Goal: Book appointment/travel/reservation

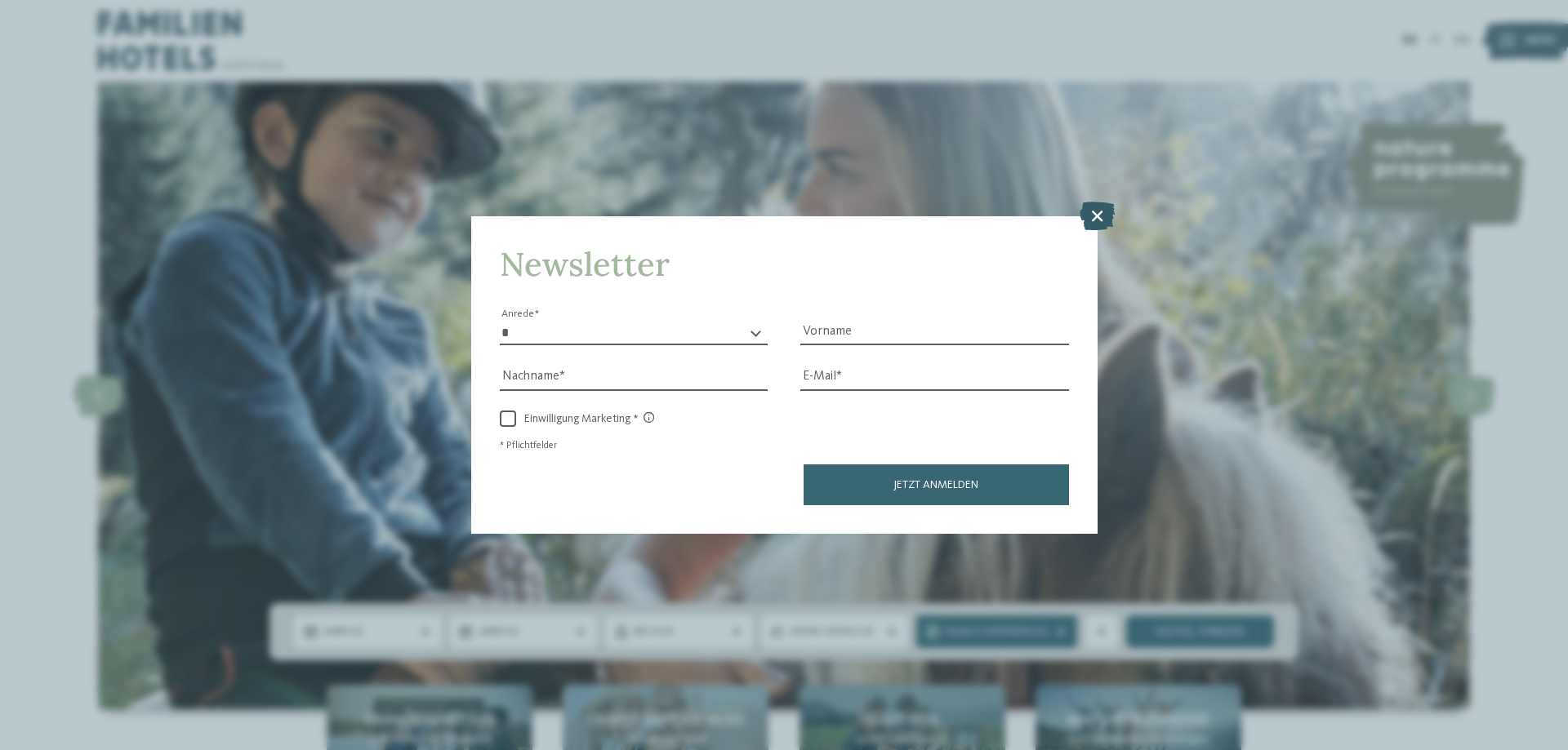
click at [1083, 225] on icon at bounding box center [1097, 216] width 35 height 28
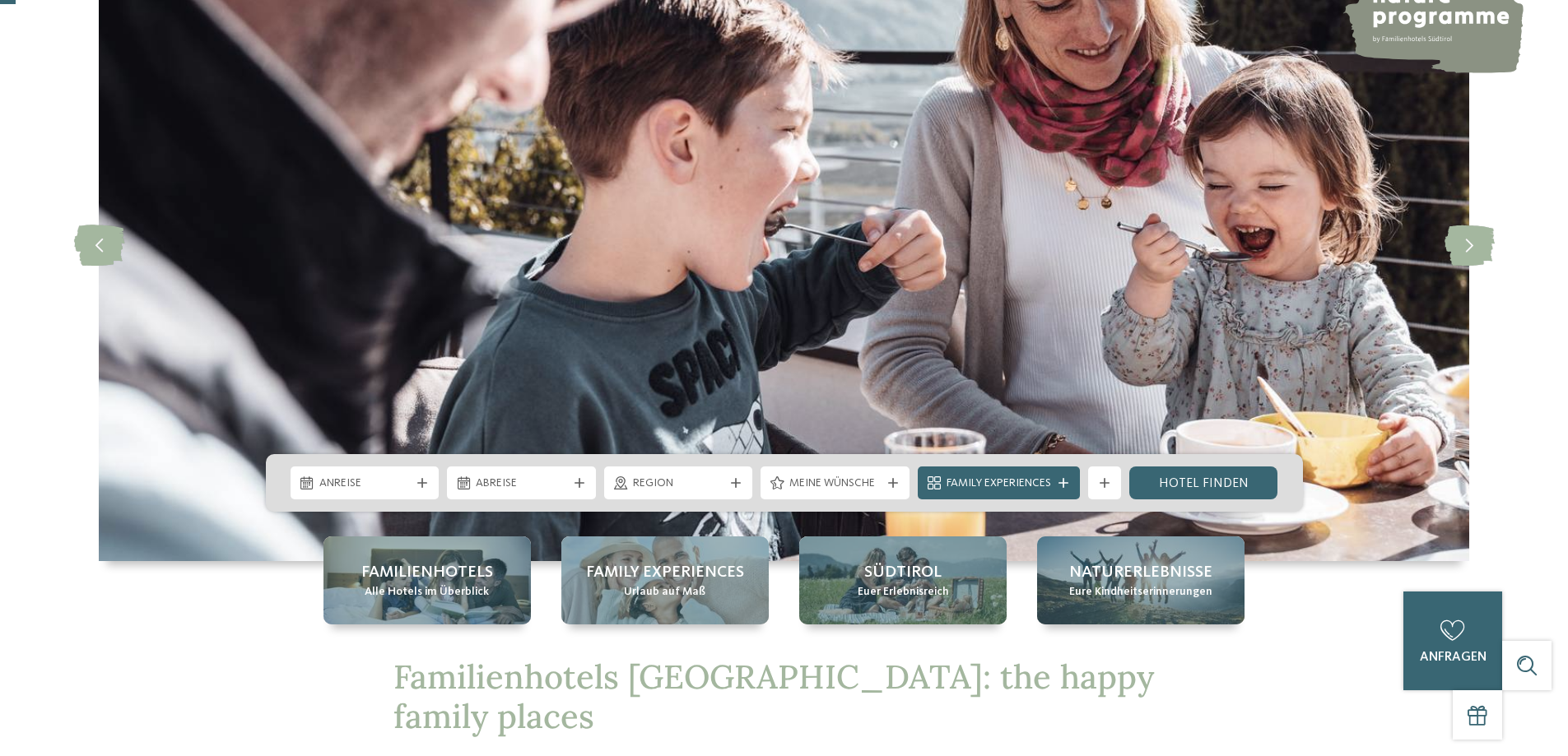
scroll to position [165, 0]
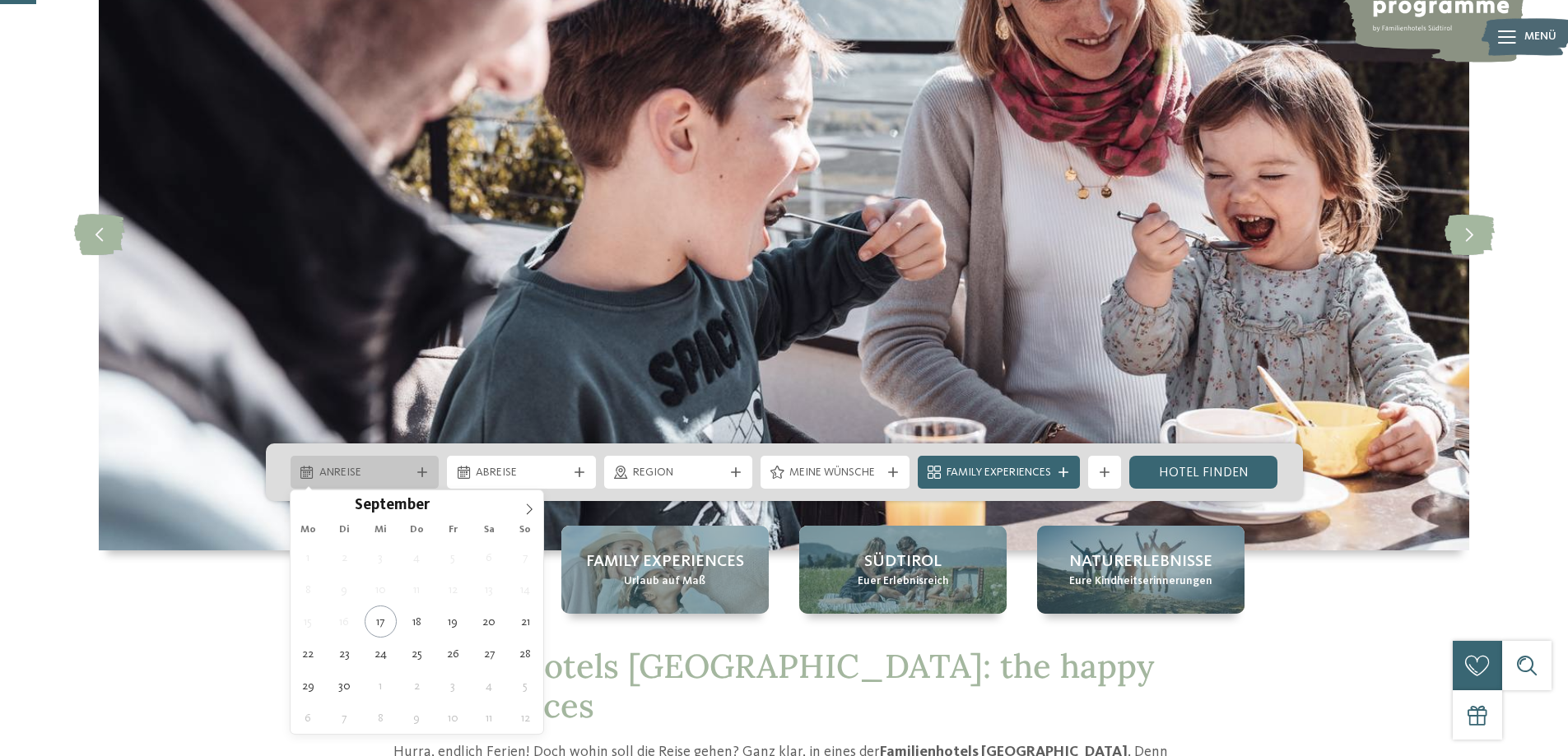
click at [422, 473] on icon at bounding box center [422, 472] width 10 height 10
click at [530, 502] on span at bounding box center [528, 504] width 28 height 28
type input "****"
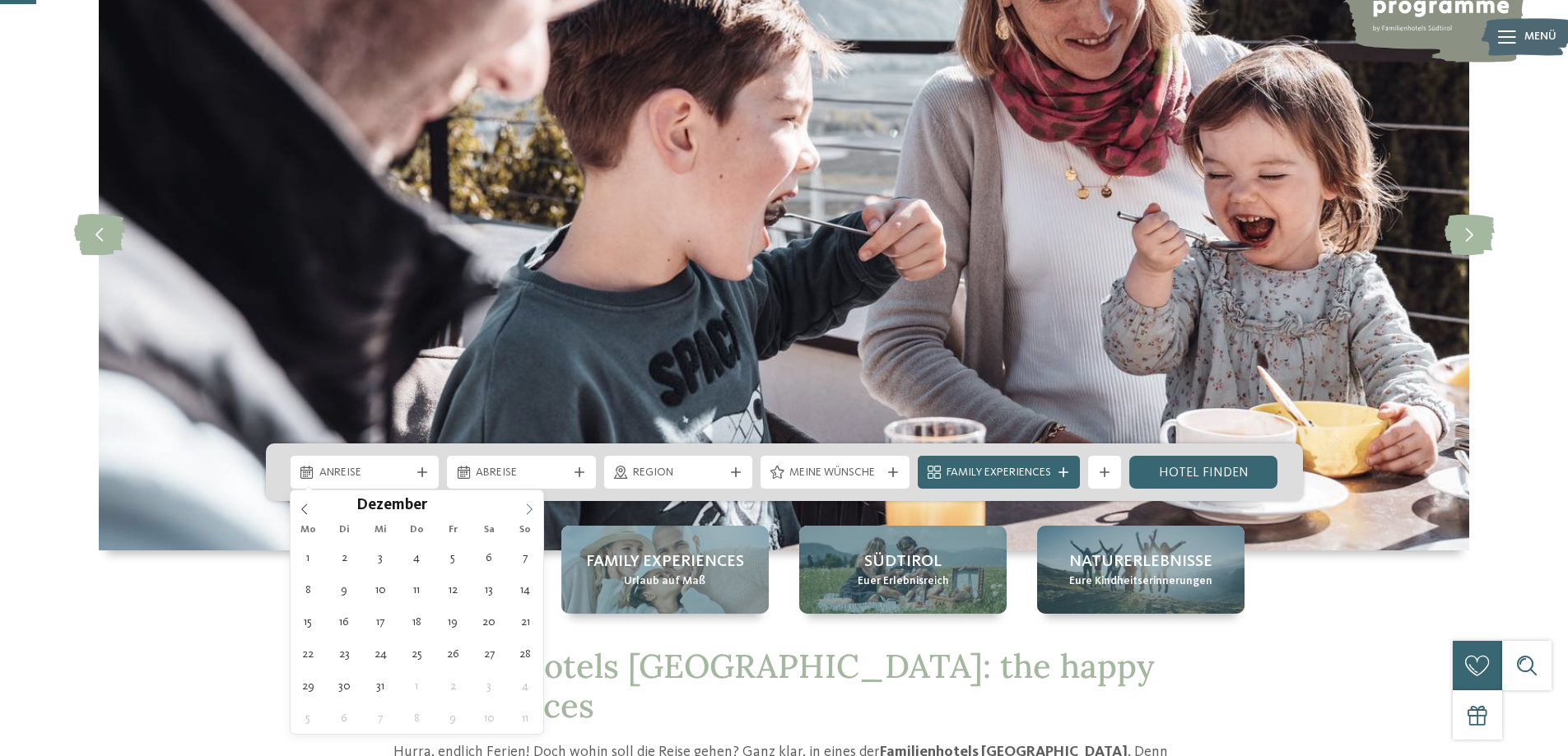
click at [530, 502] on span at bounding box center [528, 504] width 28 height 28
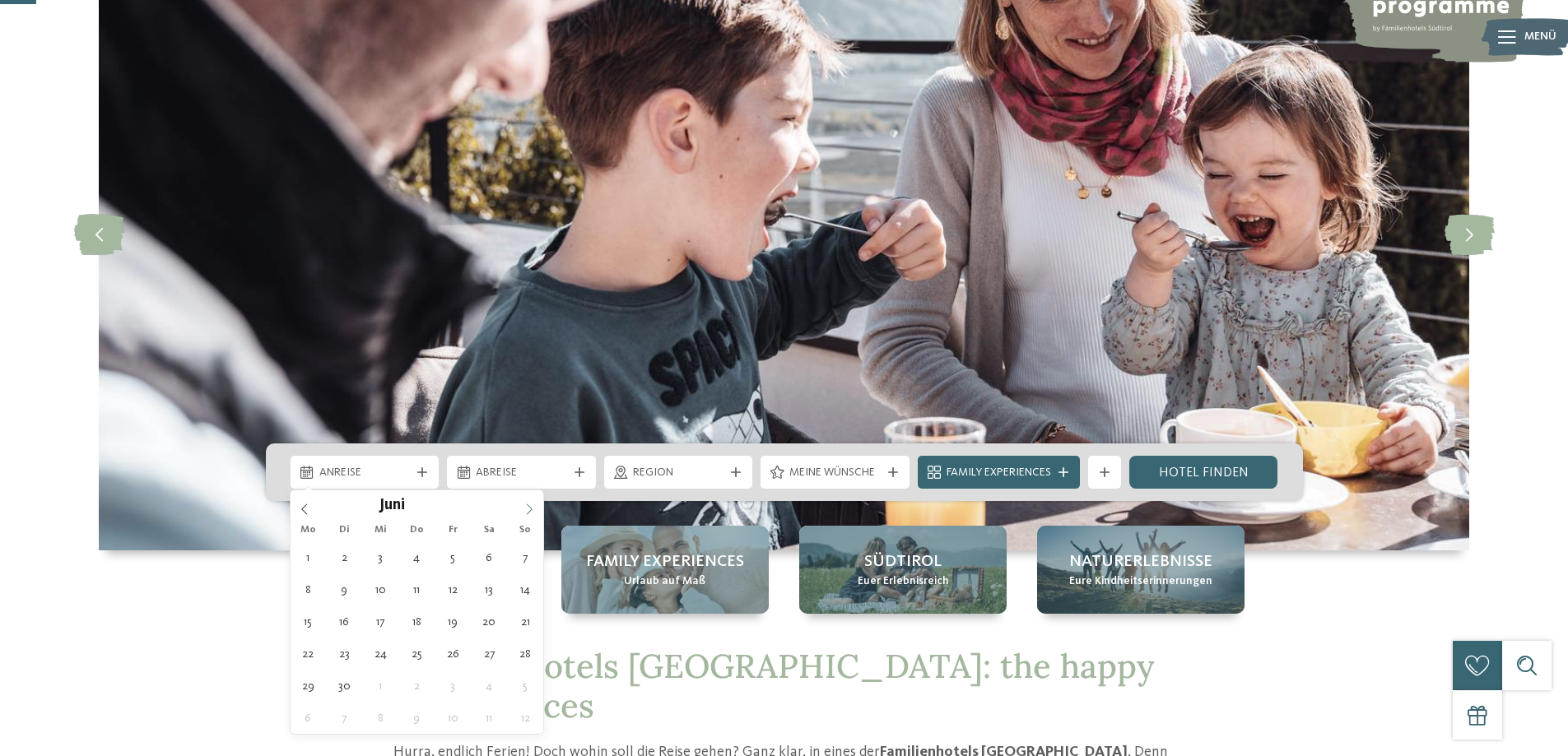
click at [530, 502] on span at bounding box center [528, 504] width 28 height 28
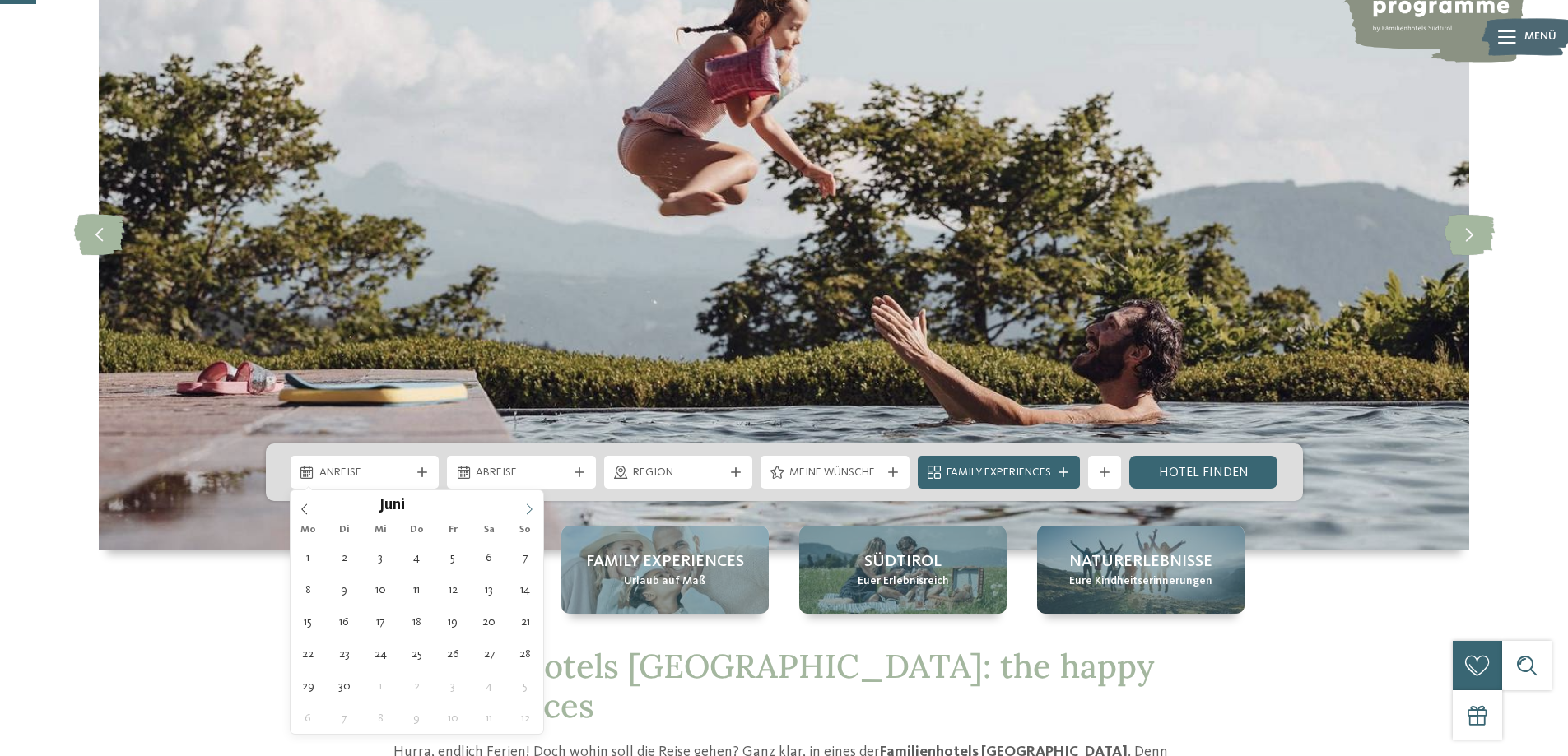
click at [530, 502] on span at bounding box center [528, 504] width 28 height 28
type div "[DATE]"
type input "****"
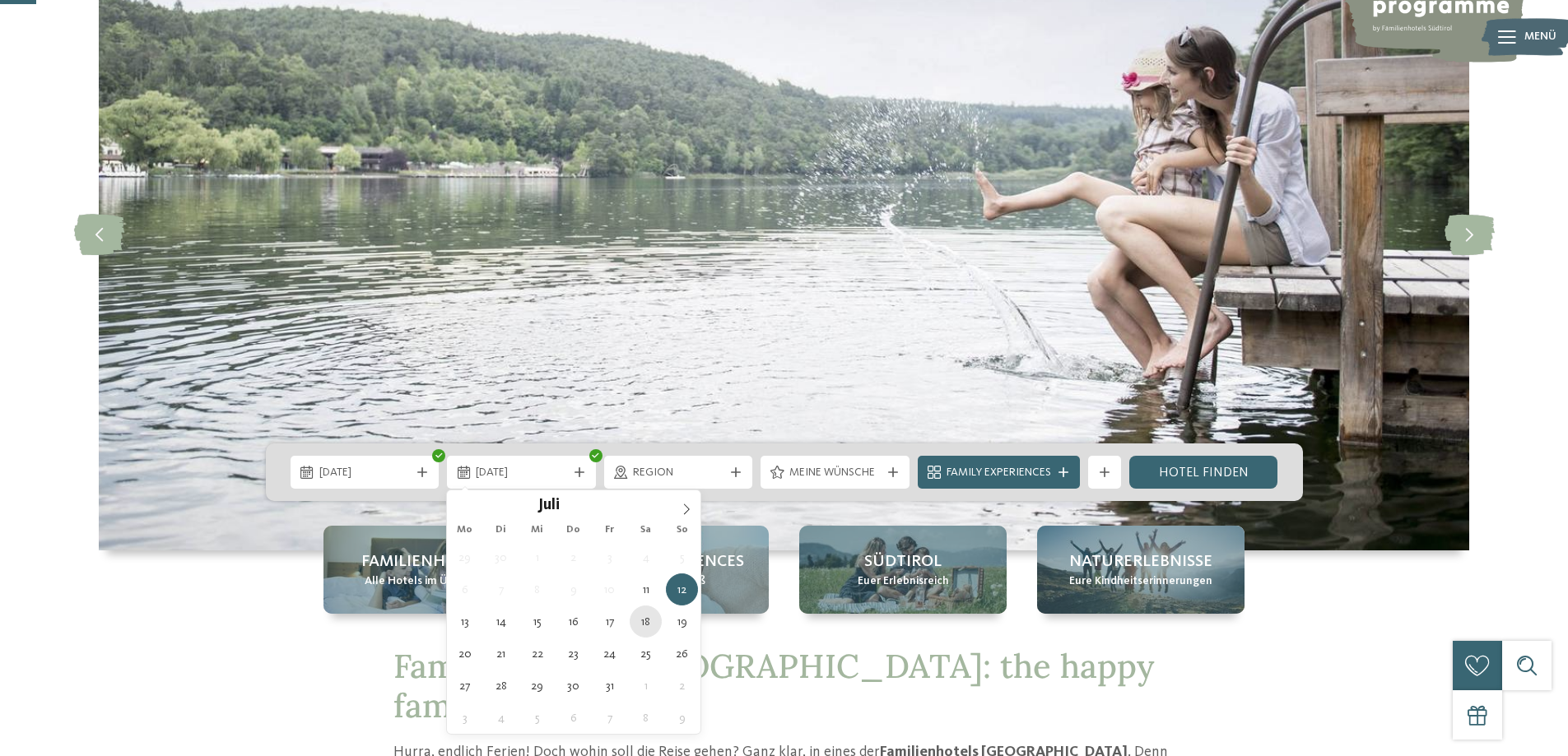
type div "[DATE]"
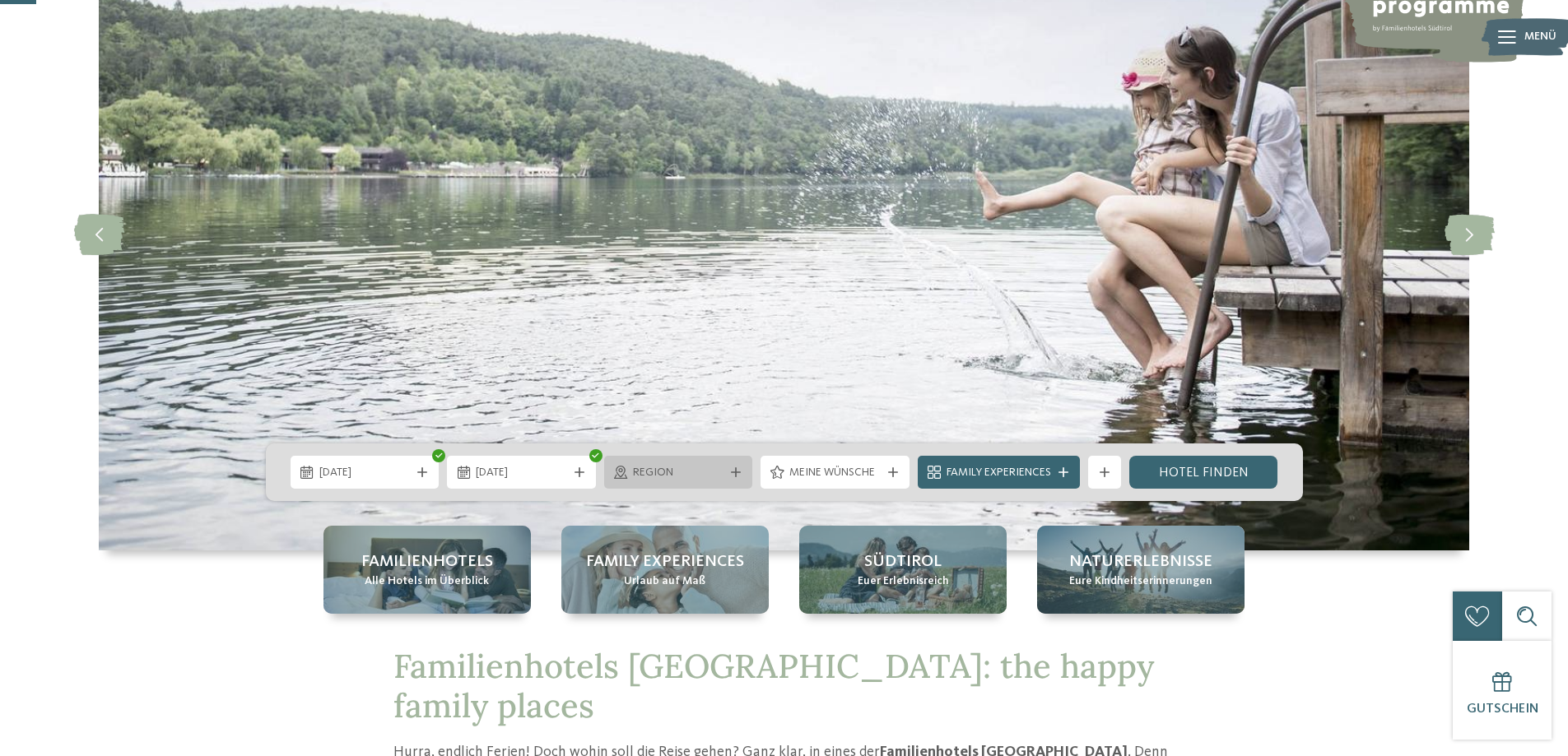
click at [735, 470] on icon at bounding box center [736, 472] width 10 height 10
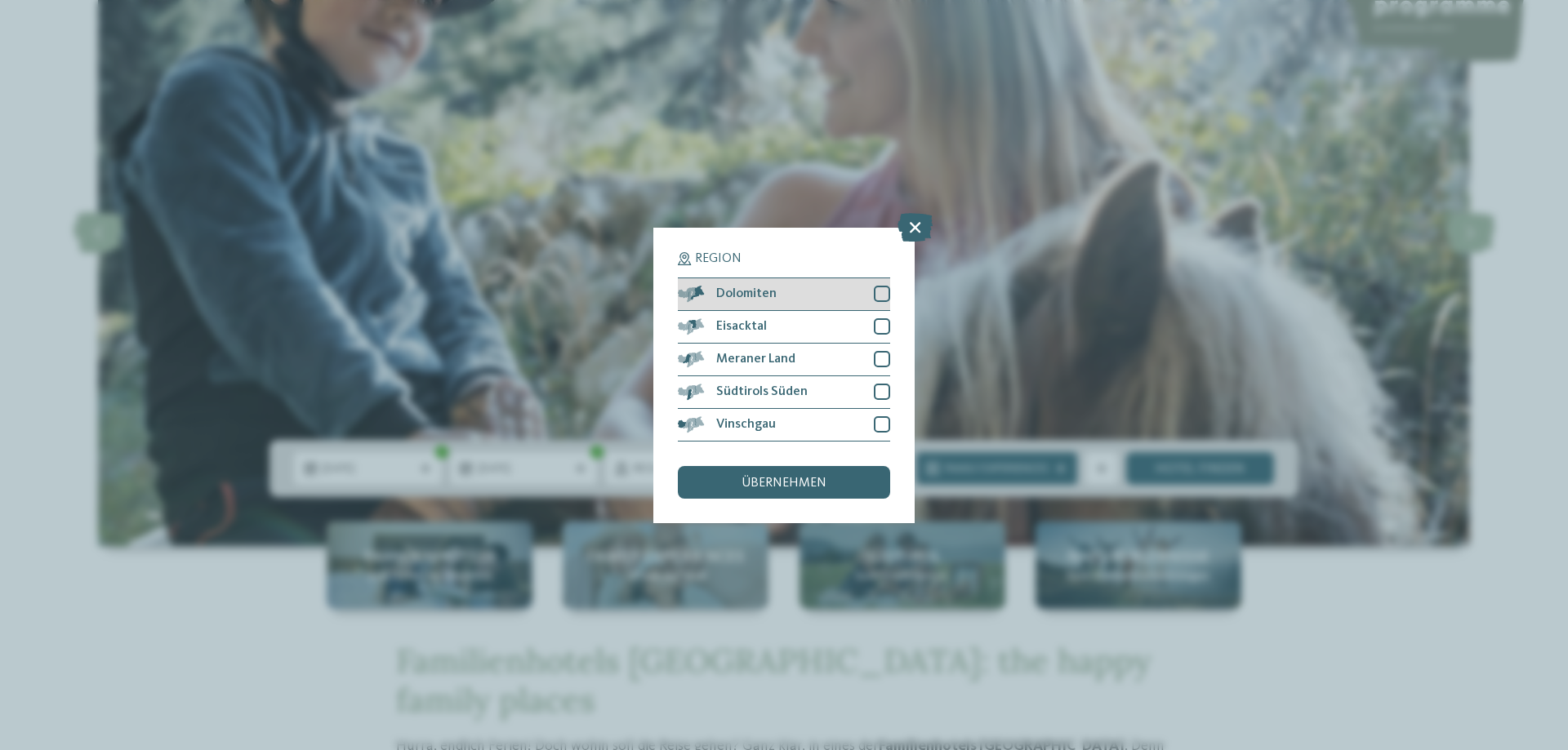
click at [776, 299] on div "Dolomiten" at bounding box center [784, 295] width 213 height 33
click at [781, 417] on div "Vinschgau" at bounding box center [784, 425] width 213 height 33
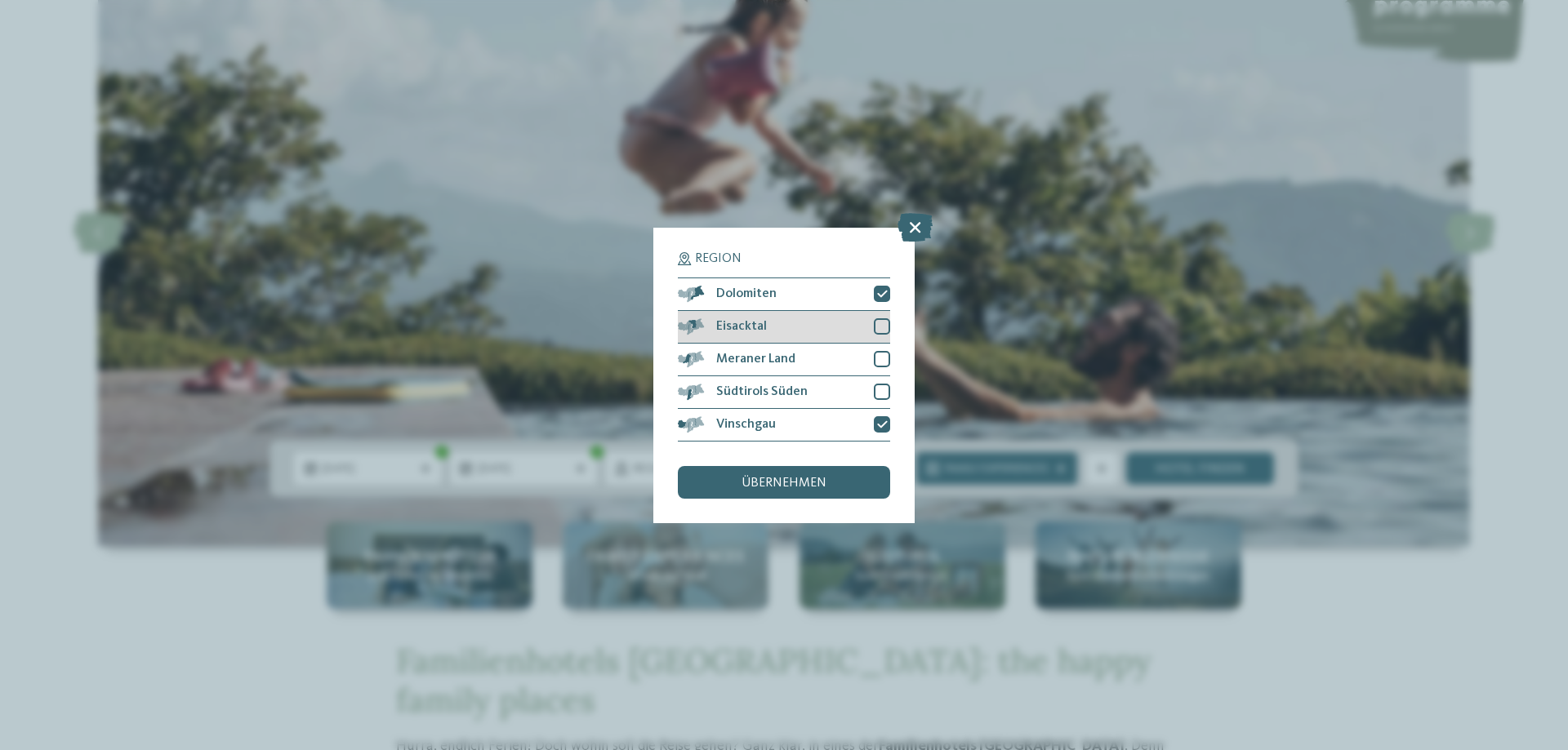
click at [799, 337] on div "Eisacktal" at bounding box center [784, 327] width 213 height 33
click at [833, 484] on div "übernehmen" at bounding box center [784, 482] width 213 height 33
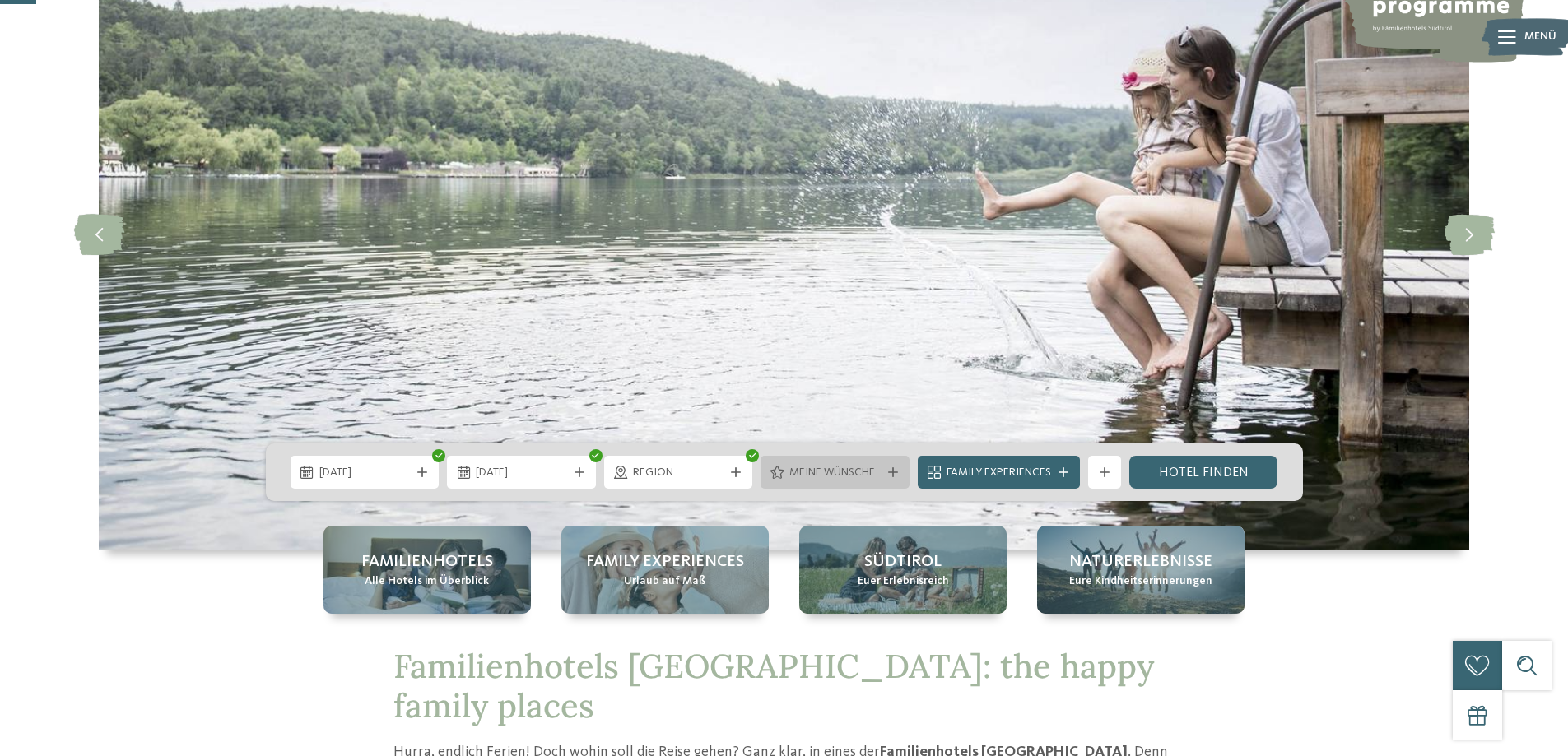
click at [803, 476] on span "Meine Wünsche" at bounding box center [834, 473] width 92 height 17
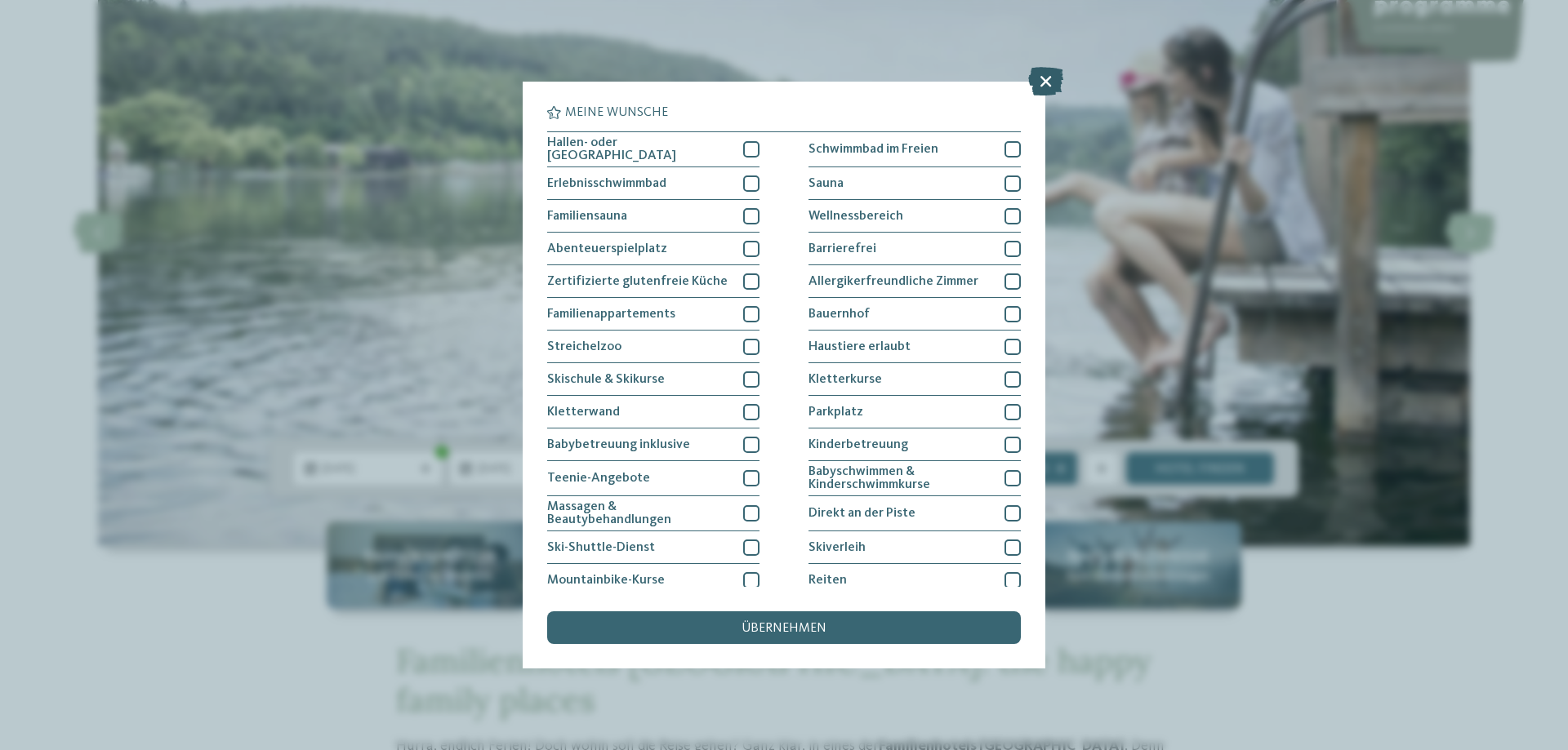
click at [1050, 75] on icon at bounding box center [1046, 81] width 35 height 28
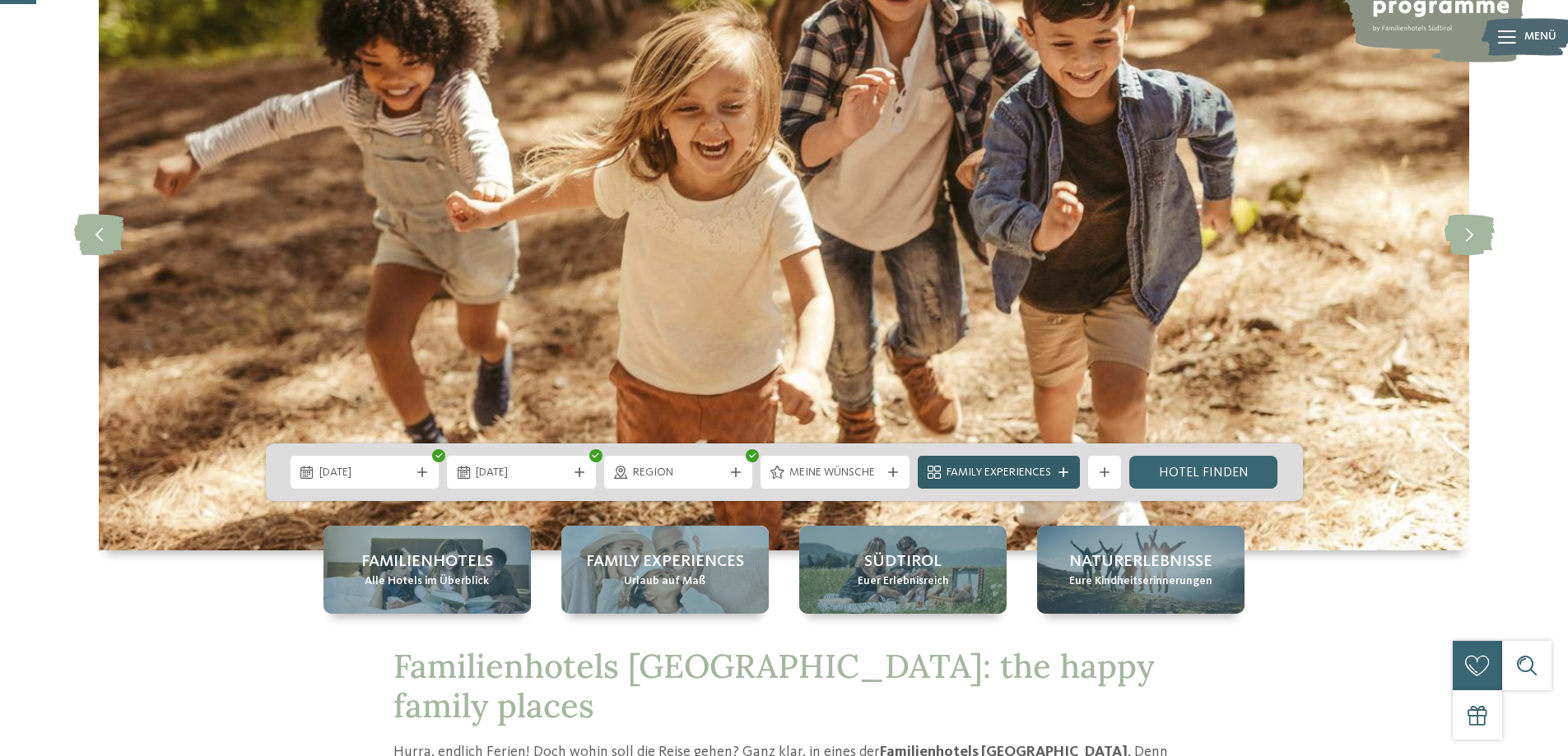
click at [1057, 469] on div at bounding box center [1063, 472] width 17 height 10
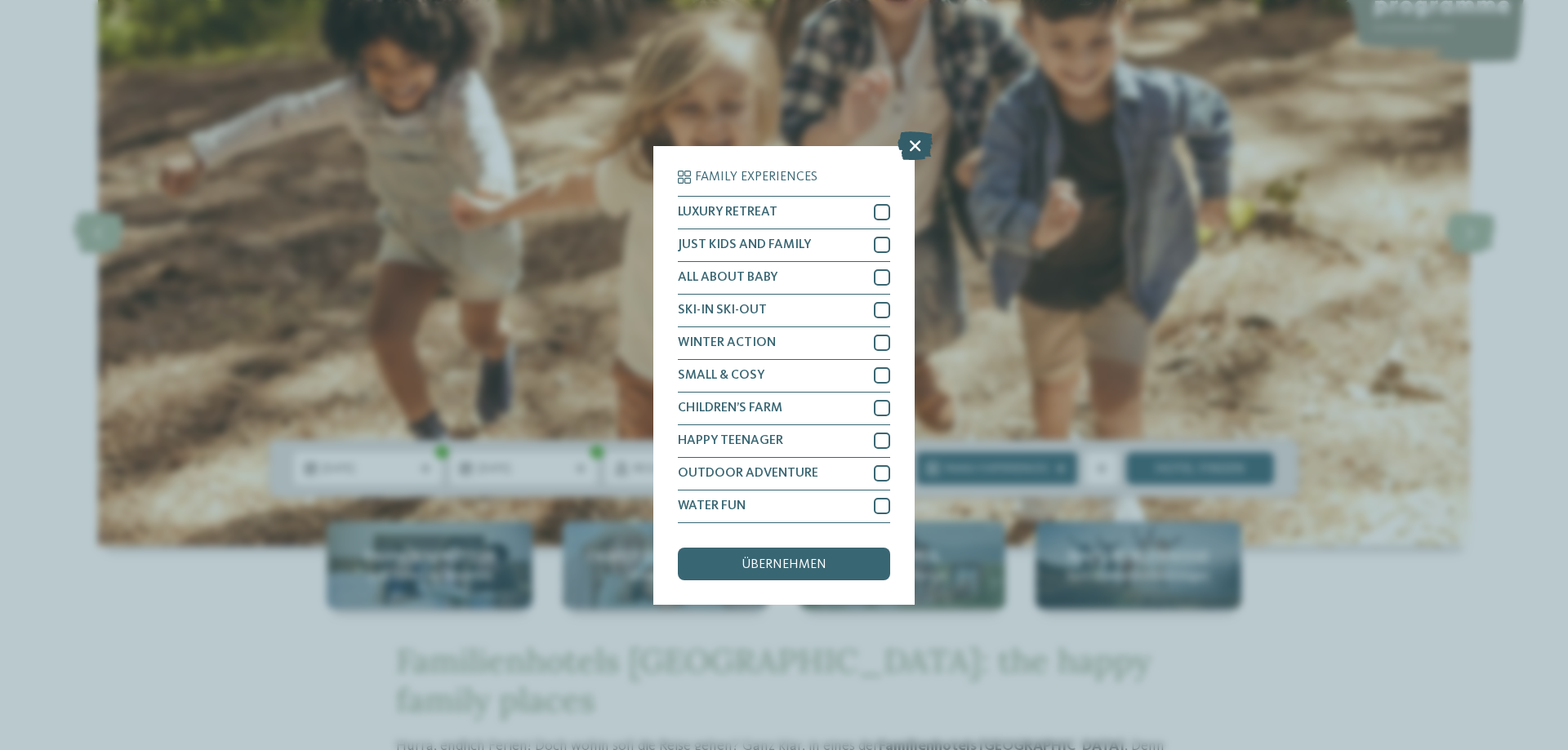
click at [916, 145] on icon at bounding box center [915, 145] width 35 height 28
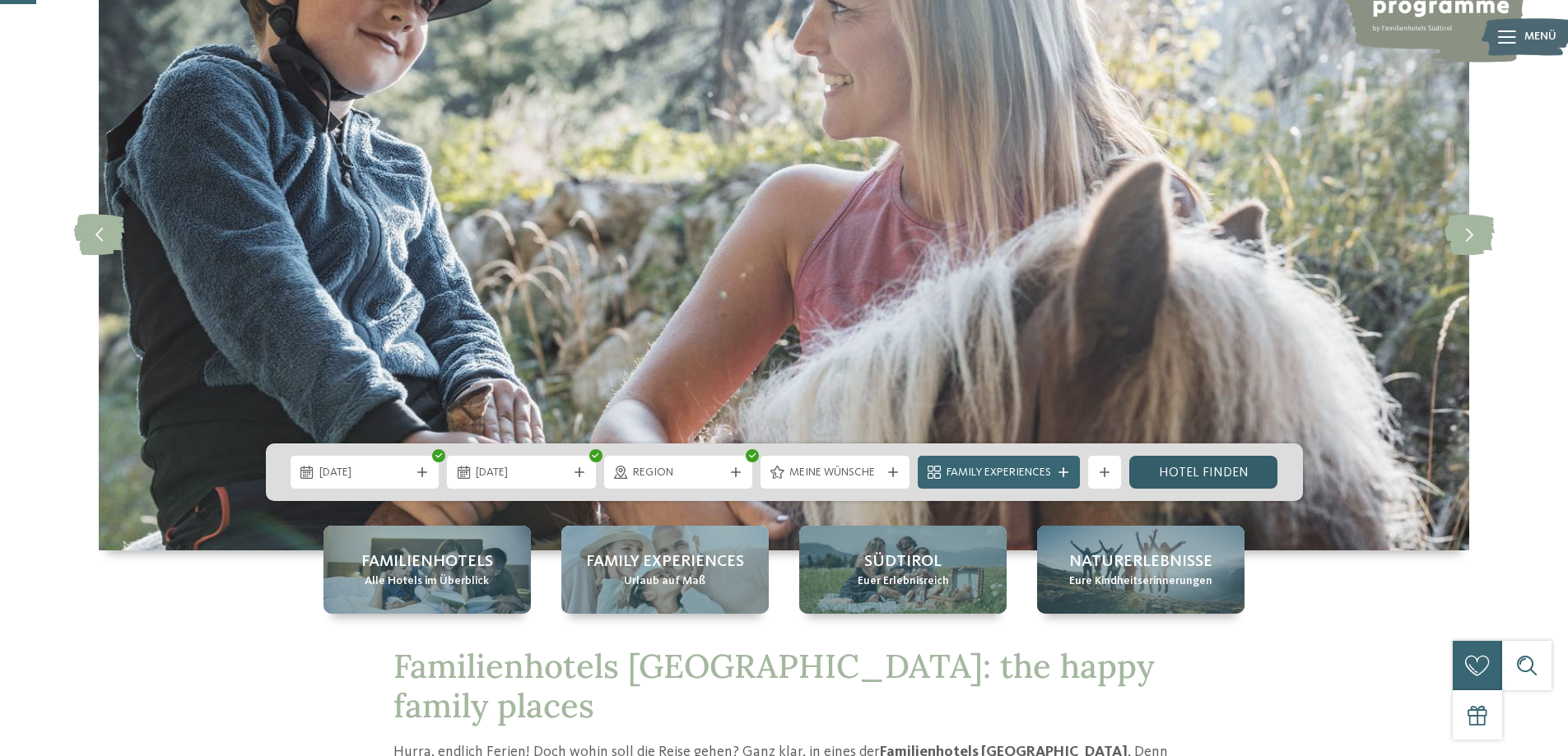
click at [1226, 474] on link "Hotel finden" at bounding box center [1203, 472] width 149 height 33
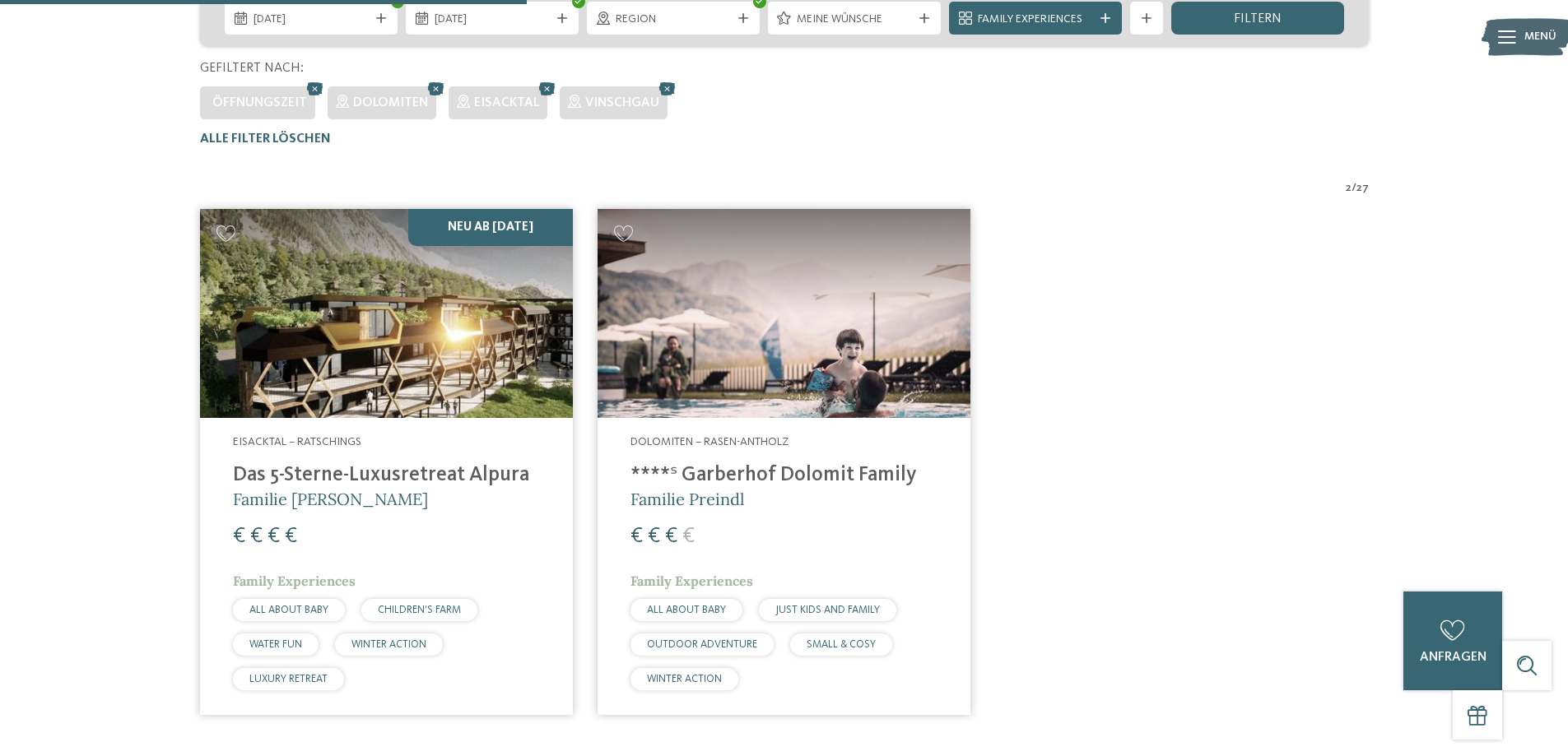
scroll to position [458, 0]
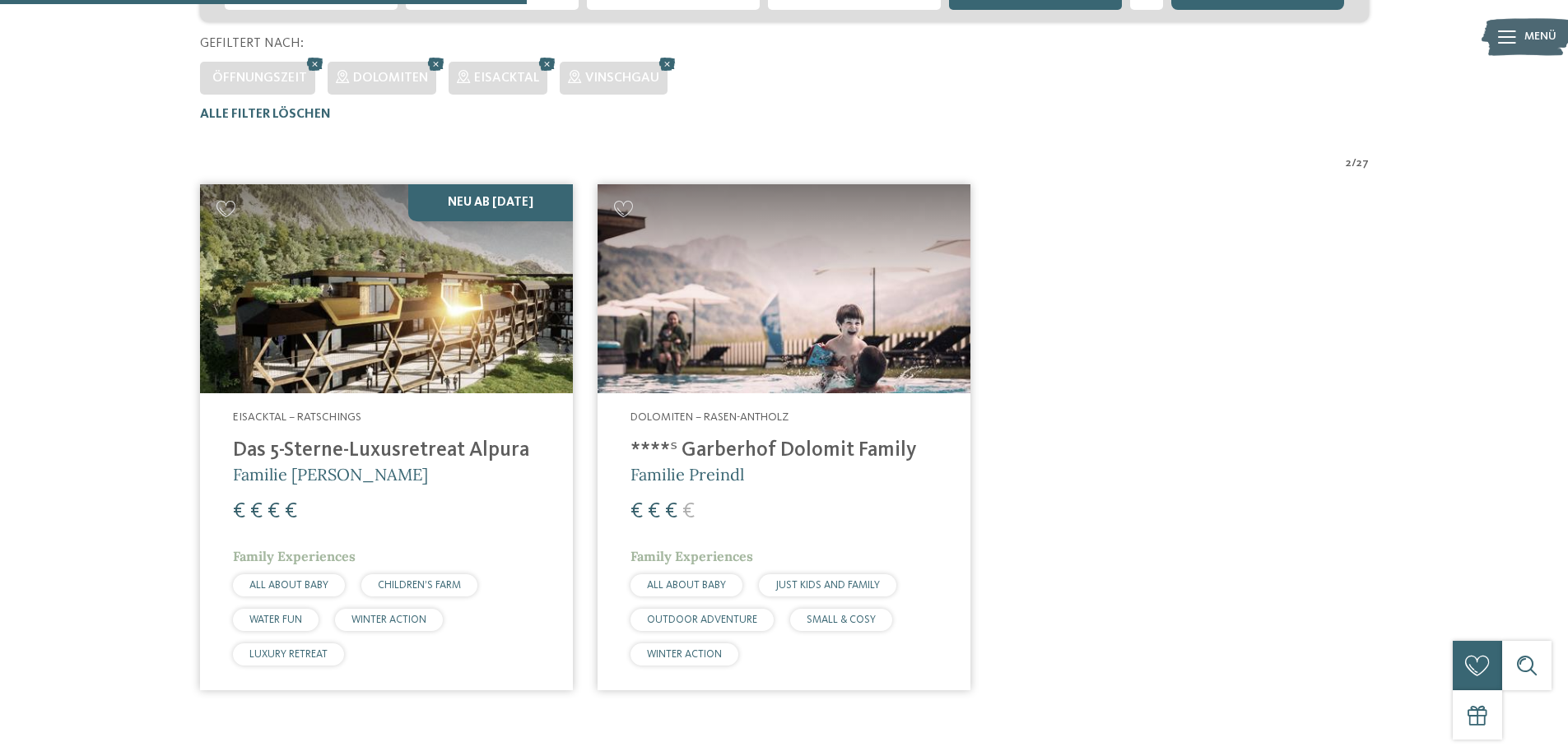
click at [753, 332] on img at bounding box center [784, 289] width 373 height 210
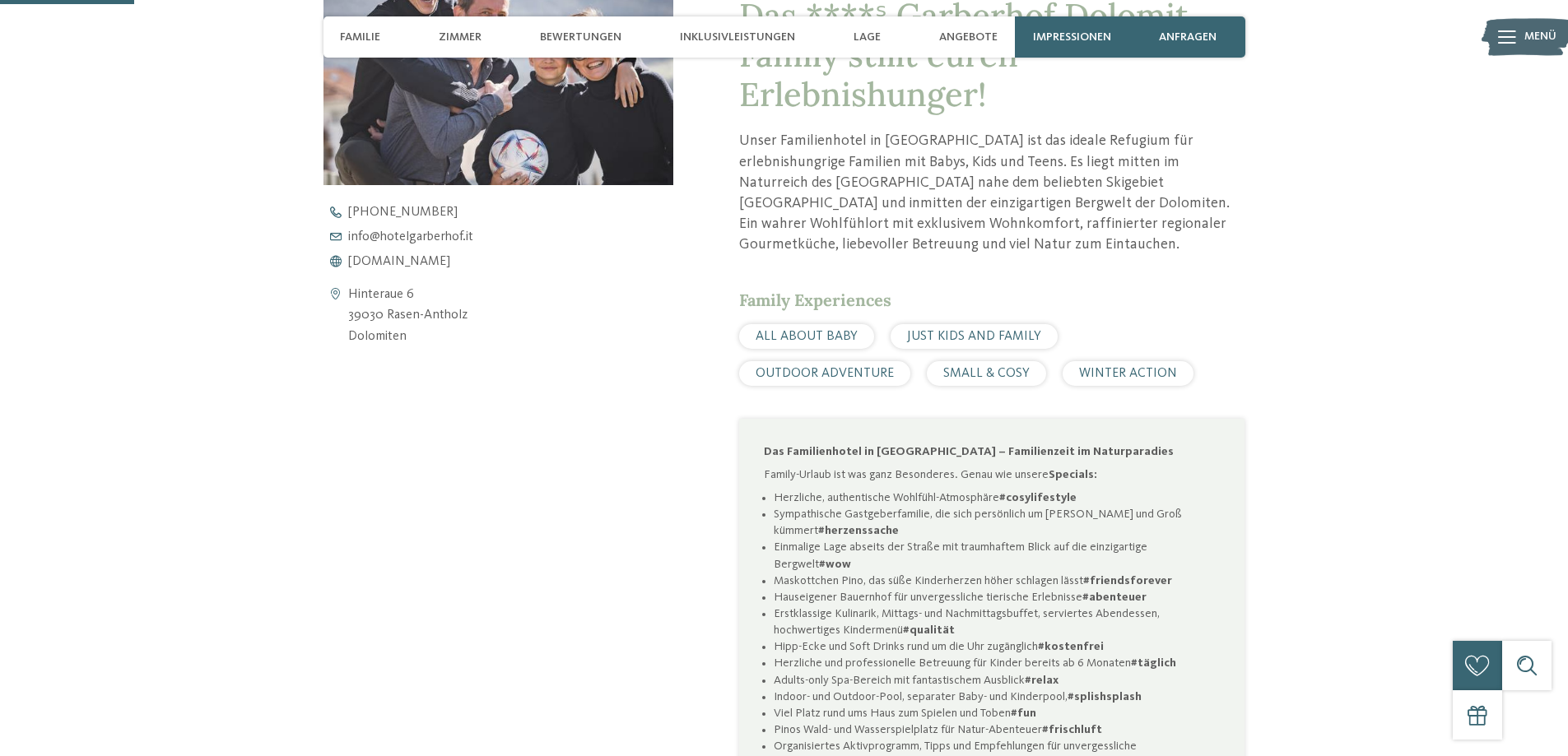
scroll to position [576, 0]
